Goal: Answer question/provide support: Share knowledge or assist other users

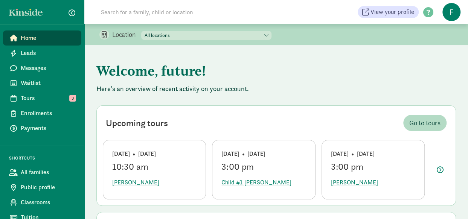
click at [170, 35] on select "All locations Cosmopolitan Kids Children's Downtown Academy Cosmopolitan Kids U…" at bounding box center [206, 35] width 130 height 9
select select "87482"
click at [141, 31] on select "All locations Cosmopolitan Kids Children's Downtown Academy Cosmopolitan Kids U…" at bounding box center [206, 35] width 130 height 9
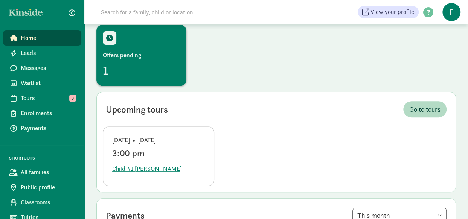
scroll to position [75, 0]
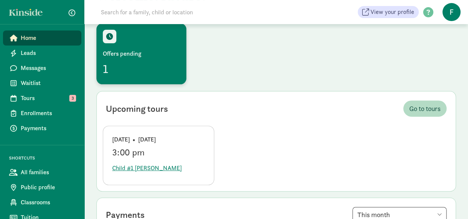
click at [147, 56] on div "Offers pending" at bounding box center [141, 53] width 77 height 9
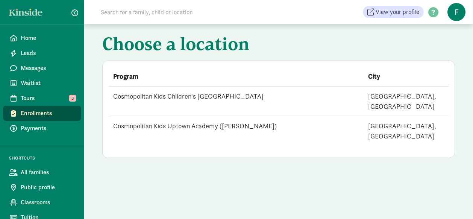
click at [191, 94] on td "Cosmopolitan Kids Children's [GEOGRAPHIC_DATA]" at bounding box center [236, 101] width 255 height 30
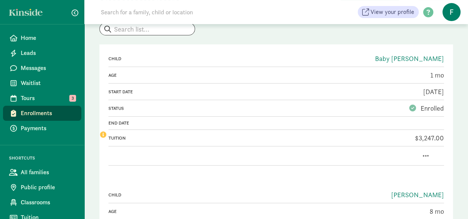
scroll to position [113, 0]
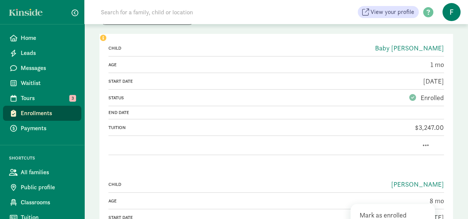
scroll to position [75, 0]
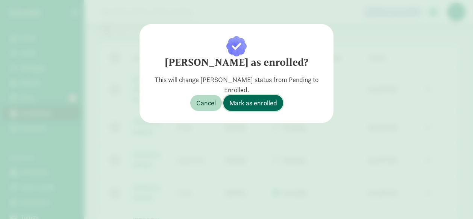
click at [269, 102] on span "Mark as enrolled" at bounding box center [253, 103] width 48 height 10
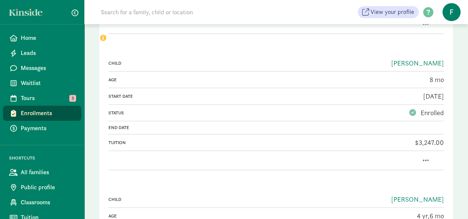
scroll to position [226, 0]
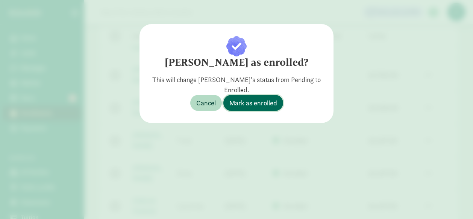
click at [260, 106] on span "Mark as enrolled" at bounding box center [253, 103] width 48 height 10
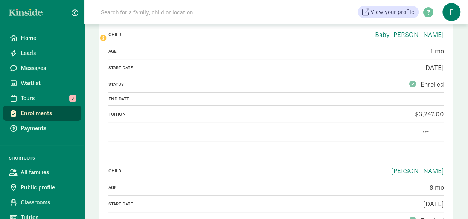
scroll to position [113, 0]
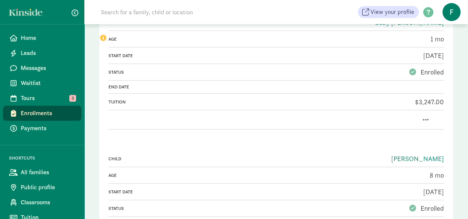
drag, startPoint x: 141, startPoint y: 122, endPoint x: 143, endPoint y: 116, distance: 6.1
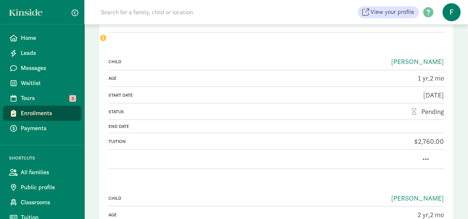
scroll to position [628, 0]
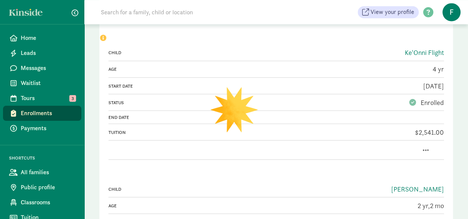
scroll to position [618, 0]
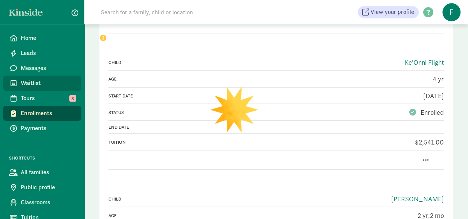
scroll to position [582, 0]
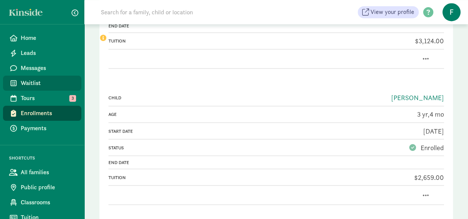
click at [32, 87] on span "Waitlist" at bounding box center [48, 83] width 55 height 9
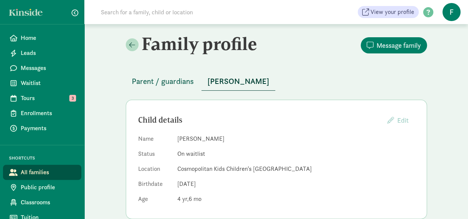
click at [175, 85] on span "Parent / guardians" at bounding box center [163, 81] width 62 height 12
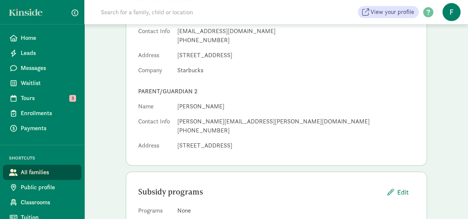
scroll to position [126, 0]
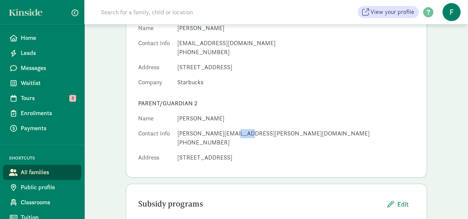
drag, startPoint x: 239, startPoint y: 133, endPoint x: 211, endPoint y: 128, distance: 28.9
click at [211, 129] on div "jestin.lentz@gmail.com" at bounding box center [295, 133] width 237 height 9
drag, startPoint x: 211, startPoint y: 128, endPoint x: 186, endPoint y: 123, distance: 25.0
click at [186, 123] on dl "Name Jestin Lentz Contact Info jestin.lentz@gmail.com +13103839725 Address 3503…" at bounding box center [276, 139] width 276 height 51
drag, startPoint x: 239, startPoint y: 131, endPoint x: 176, endPoint y: 134, distance: 63.2
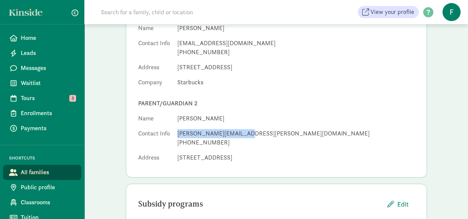
click at [176, 134] on dl "Name Jestin Lentz Contact Info jestin.lentz@gmail.com +13103839725 Address 3503…" at bounding box center [276, 139] width 276 height 51
drag, startPoint x: 176, startPoint y: 134, endPoint x: 189, endPoint y: 135, distance: 12.9
copy div "jestin.lentz@gmail.com"
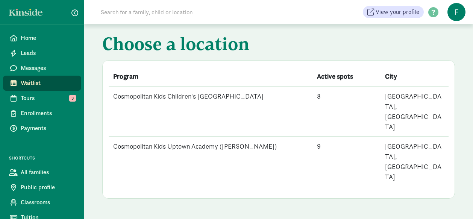
click at [169, 102] on td "Cosmopolitan Kids Children's [GEOGRAPHIC_DATA]" at bounding box center [211, 111] width 204 height 50
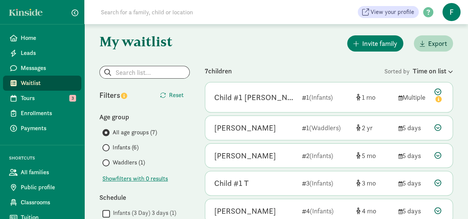
scroll to position [38, 0]
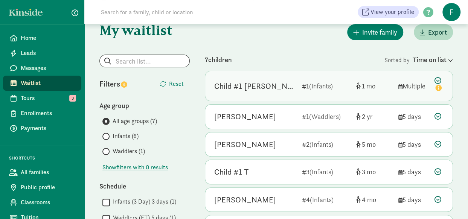
click at [279, 85] on div "Child #1 Jinnah" at bounding box center [255, 86] width 82 height 12
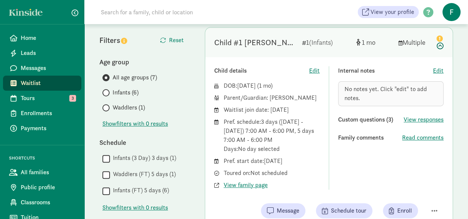
scroll to position [75, 0]
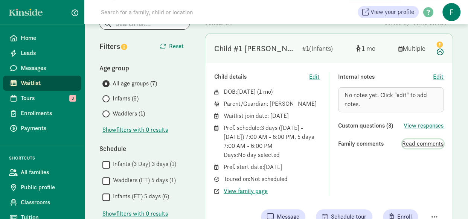
click at [417, 146] on span "Read comments" at bounding box center [422, 143] width 41 height 9
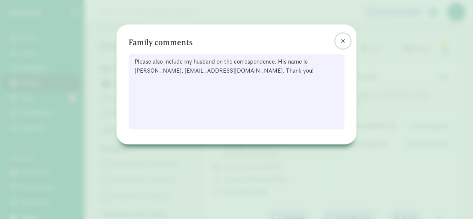
click at [347, 43] on button at bounding box center [343, 40] width 15 height 15
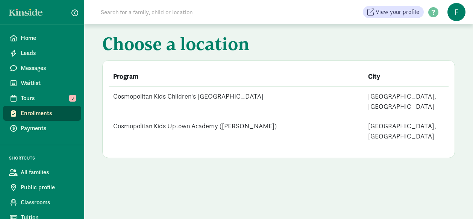
click at [187, 98] on td "Cosmopolitan Kids Children's [GEOGRAPHIC_DATA]" at bounding box center [236, 101] width 255 height 30
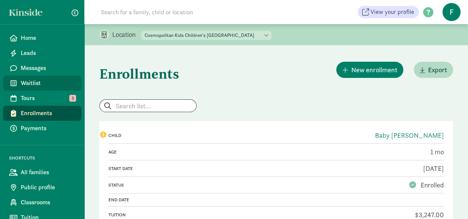
click at [31, 79] on span "Waitlist" at bounding box center [48, 83] width 55 height 9
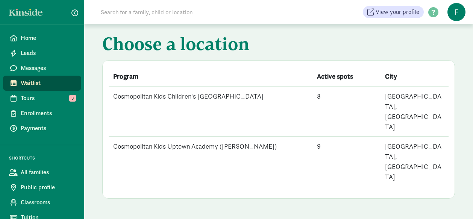
click at [202, 94] on td "Cosmopolitan Kids Children's [GEOGRAPHIC_DATA]" at bounding box center [211, 111] width 204 height 50
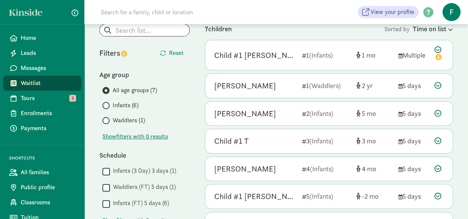
scroll to position [75, 0]
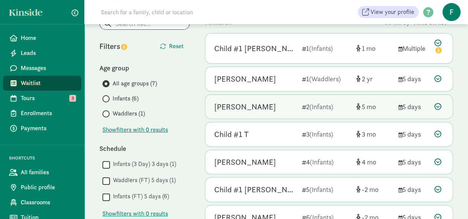
click at [227, 104] on div "Theodora Greendyk" at bounding box center [245, 107] width 62 height 12
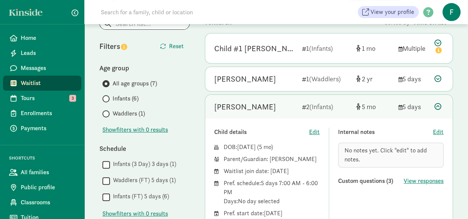
scroll to position [113, 0]
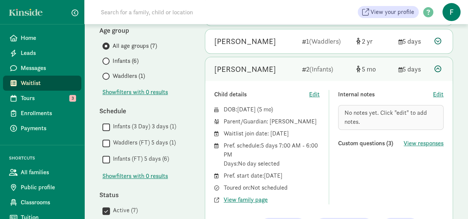
click at [429, 148] on div "Internal notes Edit No notes yet. Click "edit" to add notes. Custom questions (…" at bounding box center [390, 147] width 105 height 114
click at [428, 145] on span "View responses" at bounding box center [423, 143] width 40 height 9
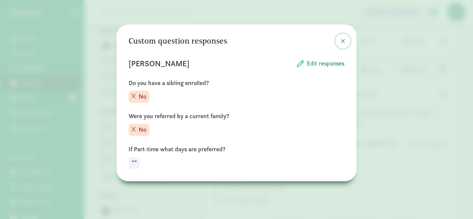
click at [342, 38] on span at bounding box center [343, 41] width 5 height 6
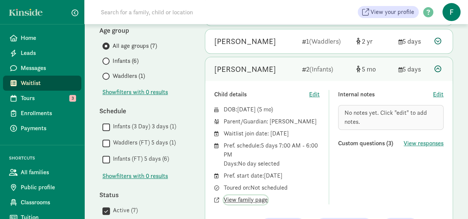
click at [254, 195] on span "View family page" at bounding box center [245, 199] width 44 height 9
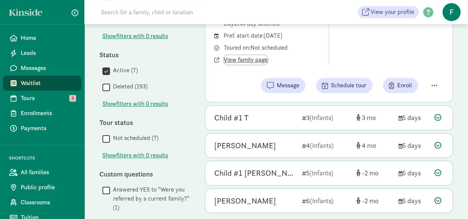
scroll to position [263, 0]
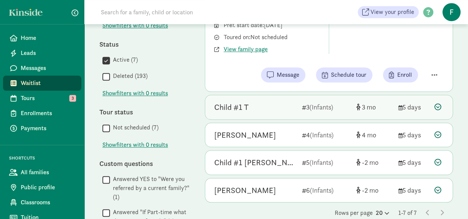
click at [257, 107] on div "Child #1 T" at bounding box center [255, 107] width 82 height 12
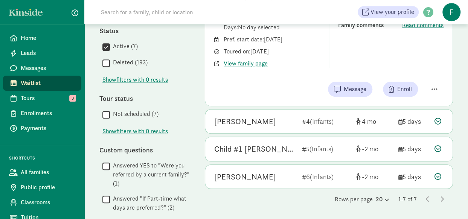
scroll to position [301, 0]
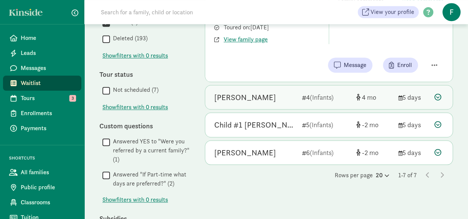
click at [264, 98] on div "Neve Schumaker" at bounding box center [245, 97] width 62 height 12
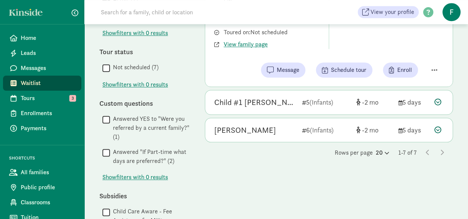
scroll to position [339, 0]
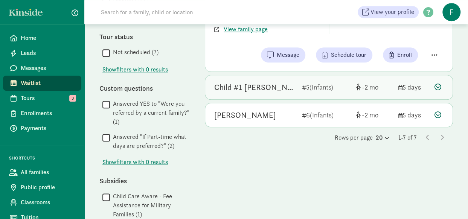
click at [266, 94] on div "Child #1 Weinstein 5 (Infants) -2 5 days" at bounding box center [328, 87] width 247 height 24
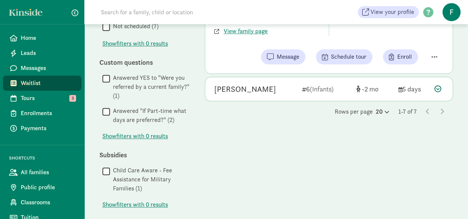
scroll to position [376, 0]
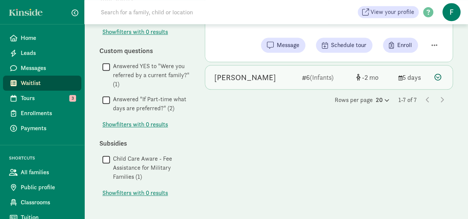
click at [268, 83] on div "Thibaud Delaporte 6 (Infants) -2 5 days" at bounding box center [328, 77] width 247 height 24
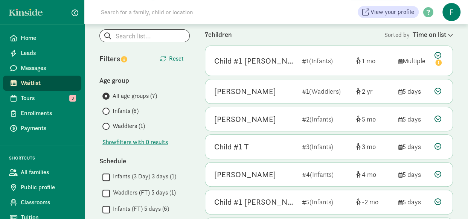
scroll to position [0, 0]
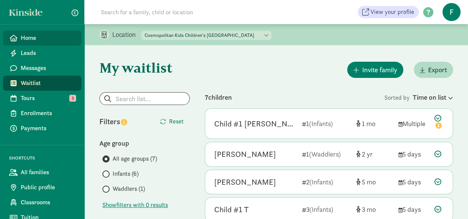
click at [39, 32] on link "Home" at bounding box center [42, 37] width 78 height 15
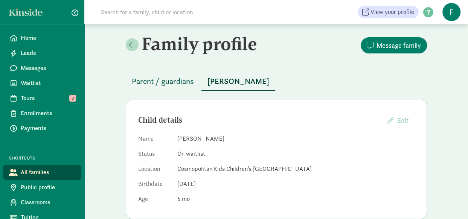
click at [160, 86] on span "Parent / guardians" at bounding box center [163, 81] width 62 height 12
click at [166, 81] on span "Parent / guardians" at bounding box center [163, 81] width 62 height 12
click at [168, 81] on span "Parent / guardians" at bounding box center [163, 81] width 62 height 12
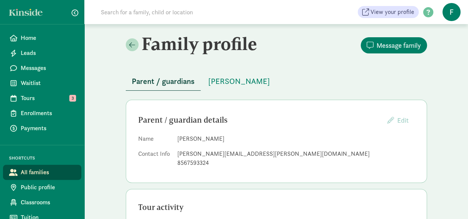
click at [169, 81] on span "Parent / guardians" at bounding box center [163, 81] width 63 height 12
drag, startPoint x: 260, startPoint y: 151, endPoint x: 176, endPoint y: 155, distance: 84.0
click at [176, 155] on dl "Name Jamie Greendyk Contact Info jamie.z.greendyk@gmail.com 8567593324" at bounding box center [276, 152] width 276 height 36
drag, startPoint x: 176, startPoint y: 155, endPoint x: 183, endPoint y: 152, distance: 7.1
copy div "jamie.z.greendyk@gmail.com"
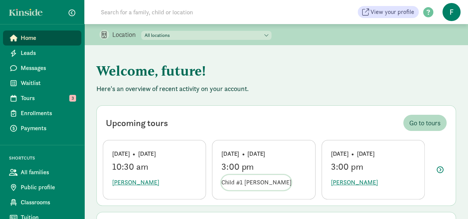
click at [237, 179] on span "Child #1 [PERSON_NAME]" at bounding box center [256, 182] width 70 height 9
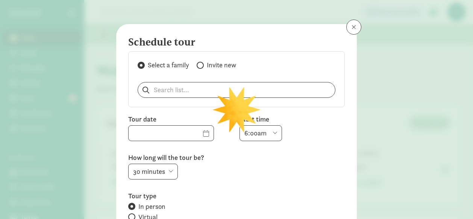
type input "[DATE]"
select select "3:00pm"
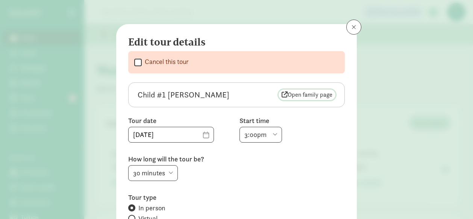
click at [294, 93] on span "Open family page" at bounding box center [307, 94] width 51 height 9
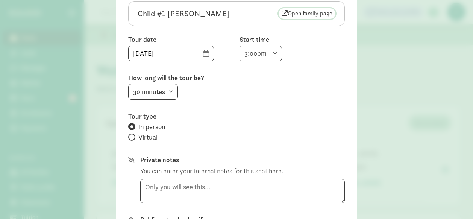
scroll to position [113, 0]
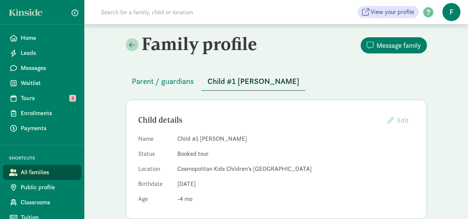
scroll to position [93, 0]
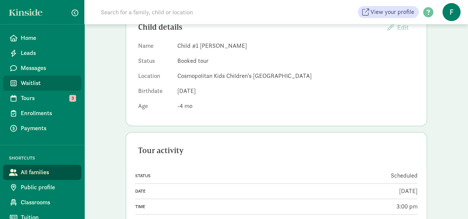
click at [39, 85] on span "Waitlist" at bounding box center [48, 83] width 55 height 9
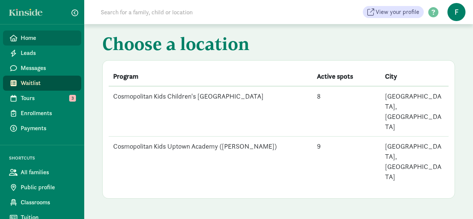
click at [32, 38] on span "Home" at bounding box center [48, 37] width 55 height 9
